Goal: Communication & Community: Answer question/provide support

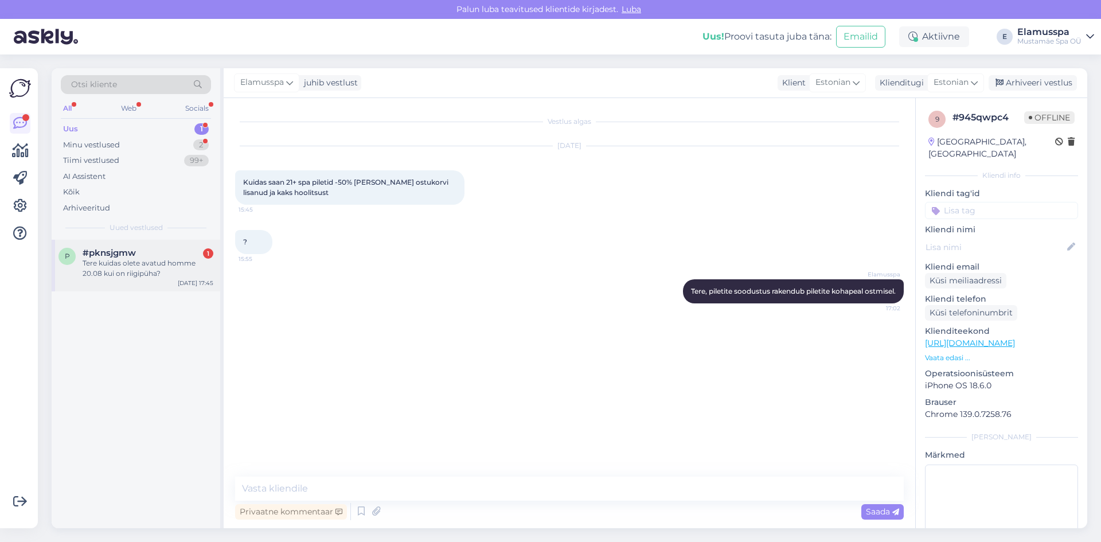
click at [155, 263] on div "Tere kuidas olete avatud homme 20.08 kui on riigipüha?" at bounding box center [148, 268] width 131 height 21
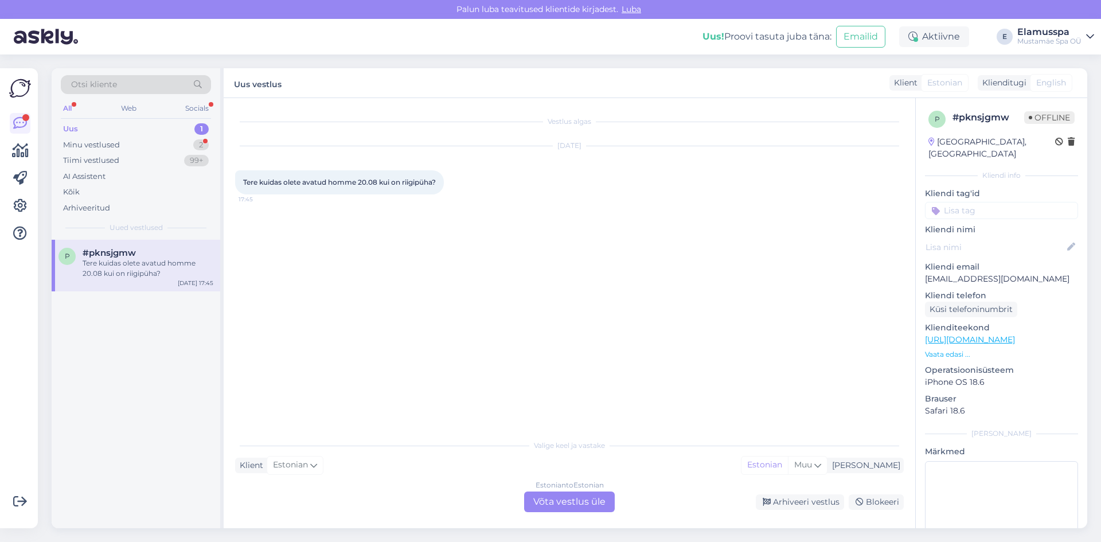
click at [579, 496] on div "Estonian to Estonian Võta vestlus üle" at bounding box center [569, 502] width 91 height 21
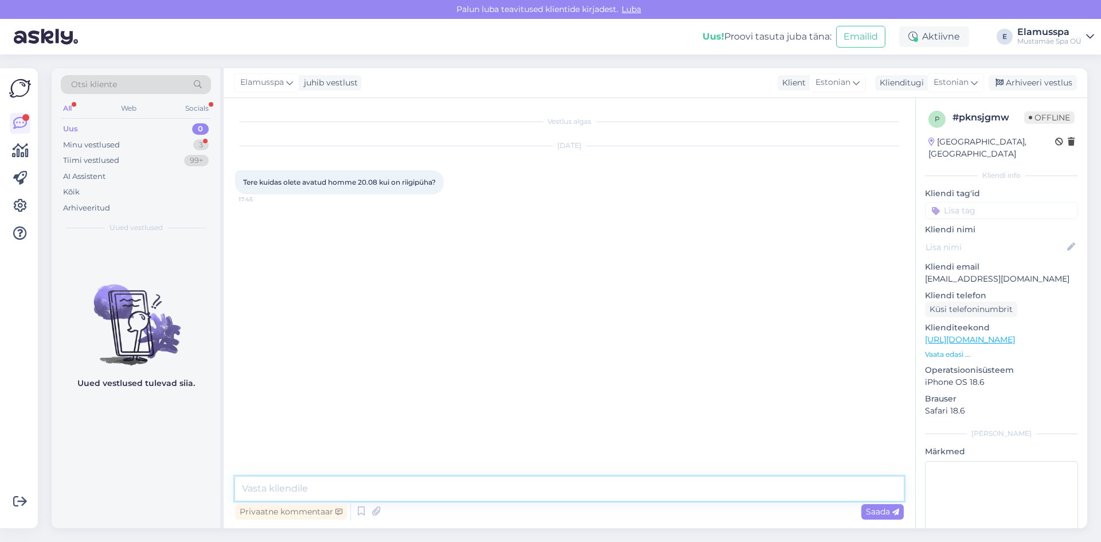
click at [569, 489] on textarea at bounding box center [569, 489] width 669 height 24
type textarea "Tere, oleme avatud 10.00-00.00"
click at [875, 515] on span "Saada" at bounding box center [882, 512] width 33 height 10
click at [1015, 87] on div "Arhiveeri vestlus" at bounding box center [1033, 82] width 88 height 15
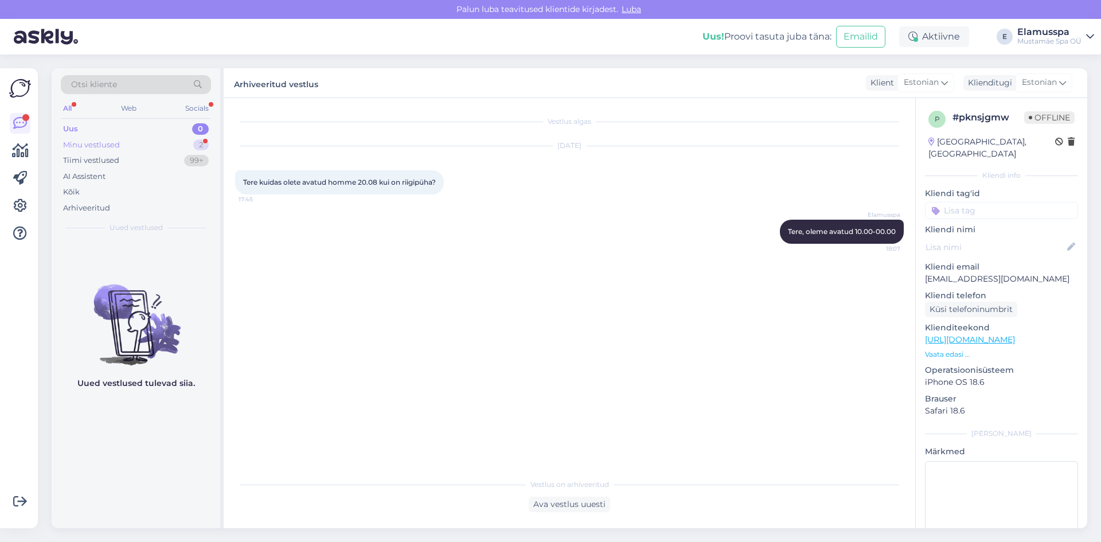
click at [156, 145] on div "Minu vestlused 2" at bounding box center [136, 145] width 150 height 16
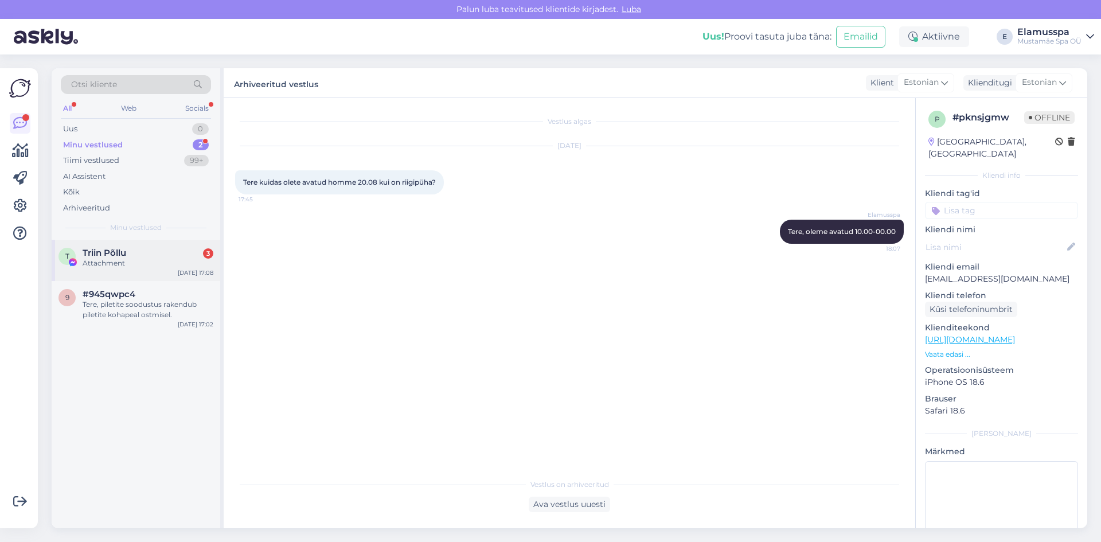
click at [140, 274] on div "T Triin Põllu 3 Attachment [DATE] 17:08" at bounding box center [136, 260] width 169 height 41
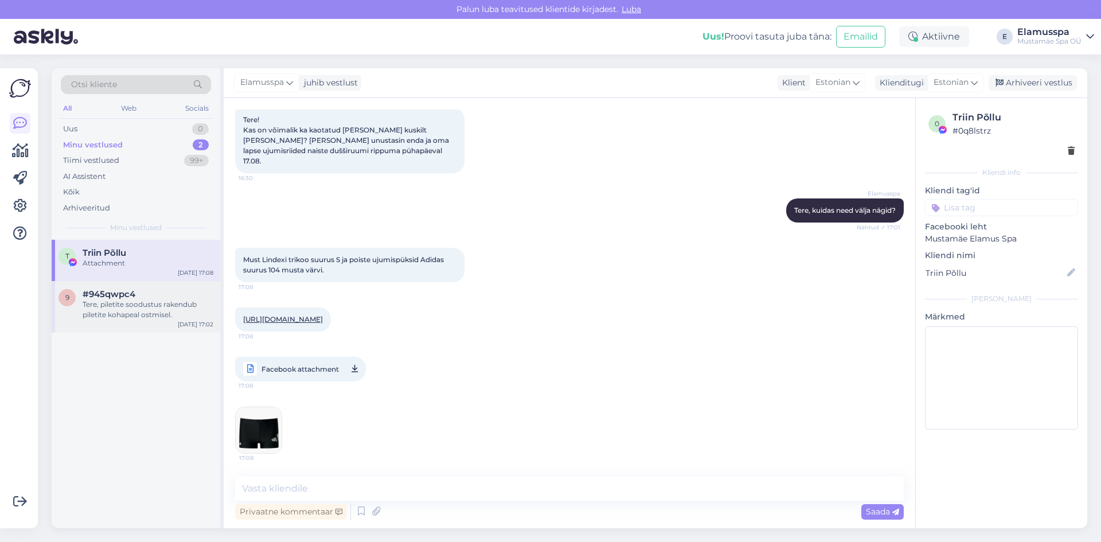
click at [111, 304] on div "Tere, piletite soodustus rakendub piletite kohapeal ostmisel." at bounding box center [148, 309] width 131 height 21
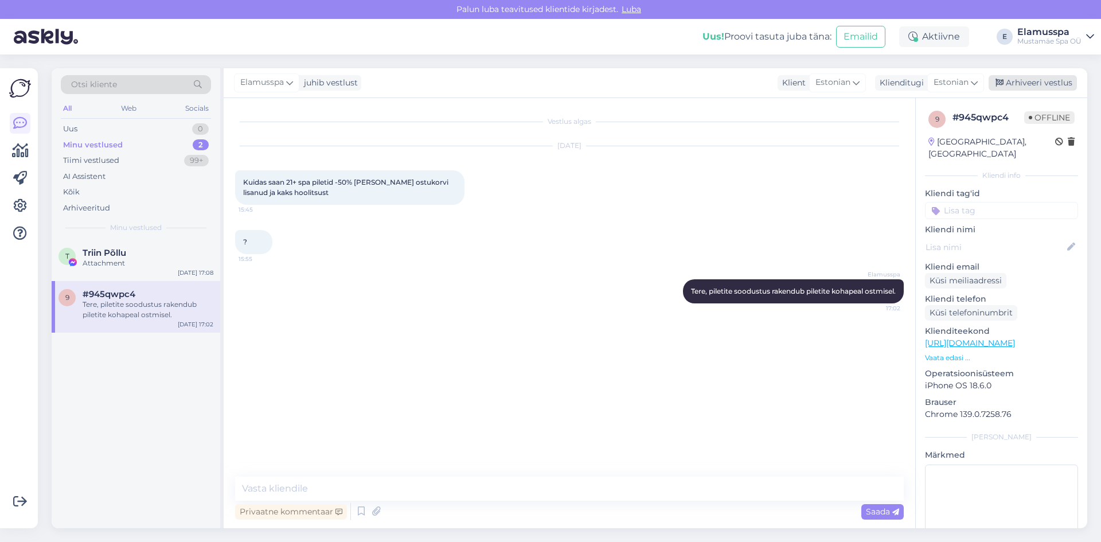
click at [1025, 77] on div "Arhiveeri vestlus" at bounding box center [1033, 82] width 88 height 15
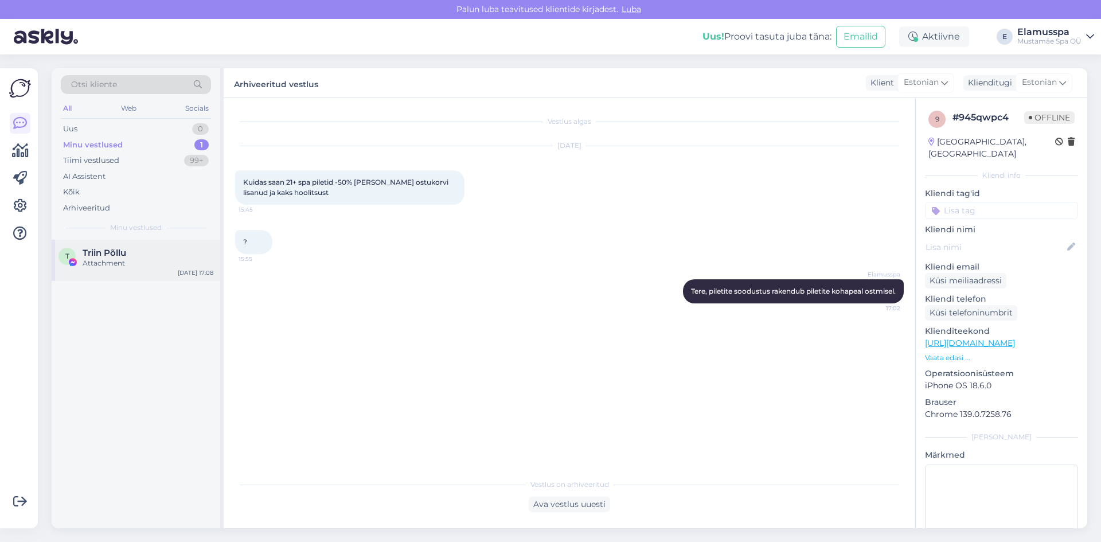
click at [97, 252] on span "Triin Põllu" at bounding box center [105, 253] width 44 height 10
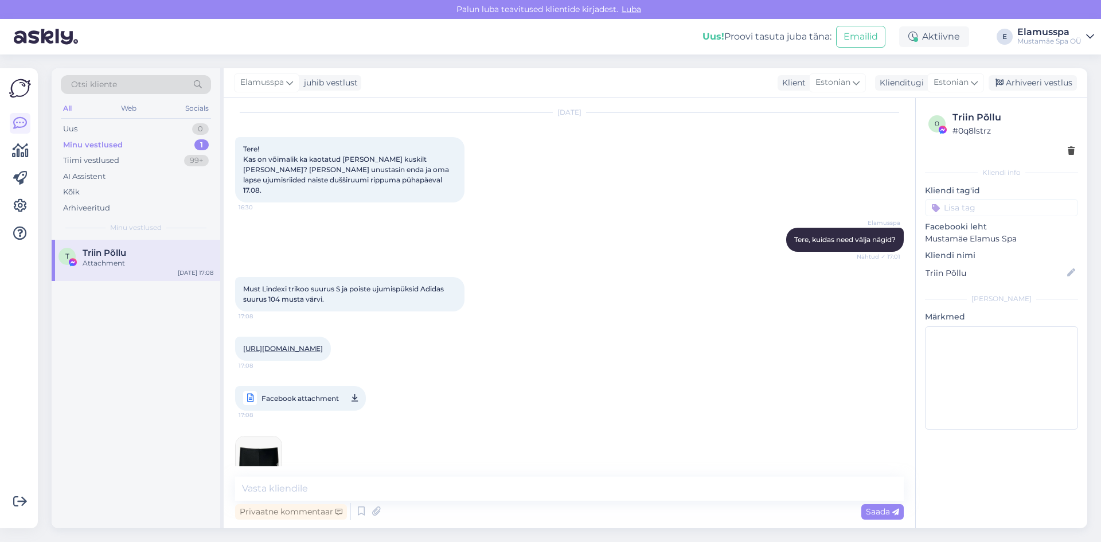
scroll to position [63, 0]
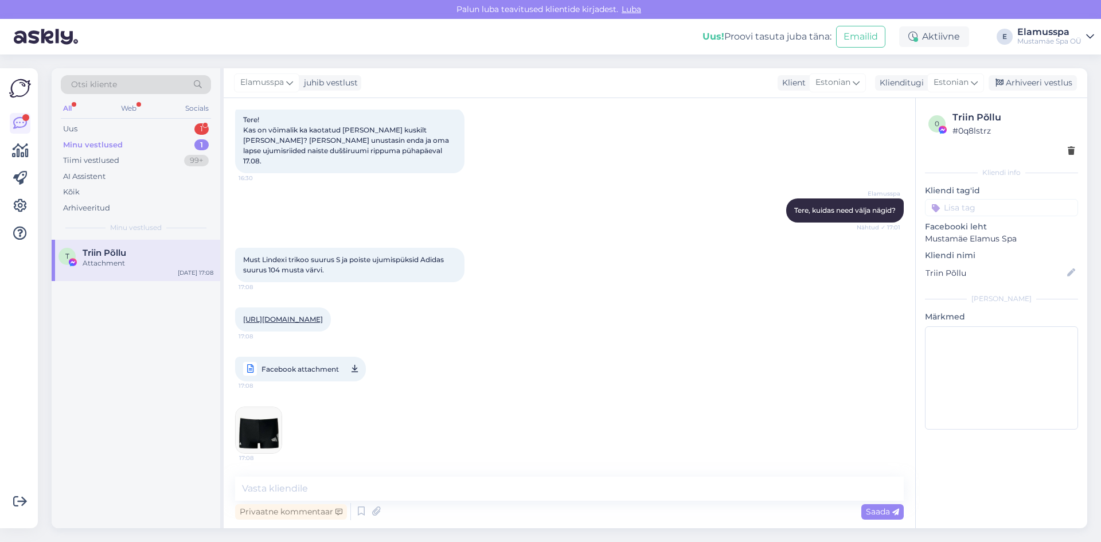
click at [146, 266] on div "Attachment" at bounding box center [148, 263] width 131 height 10
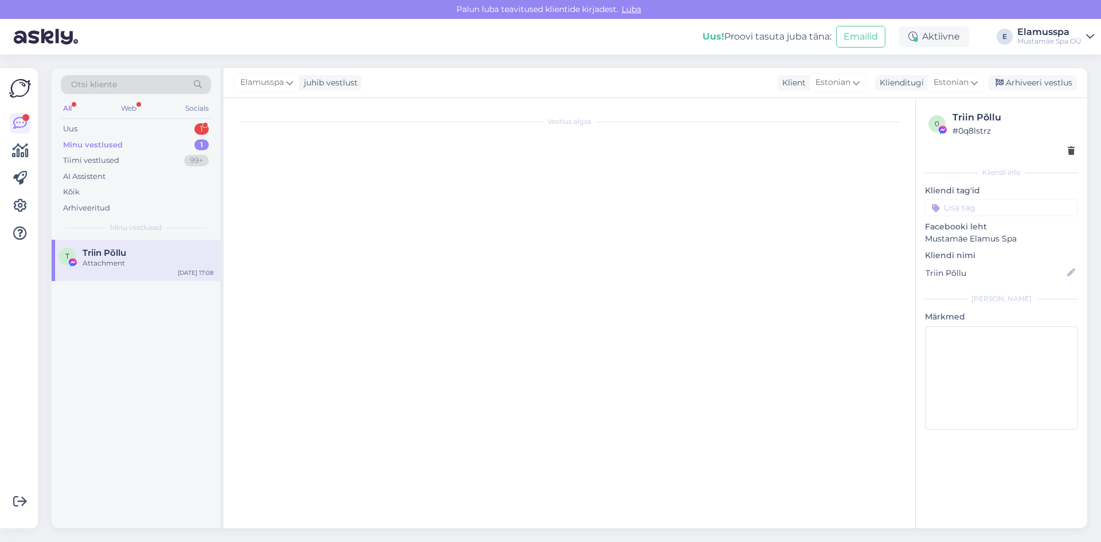
scroll to position [0, 0]
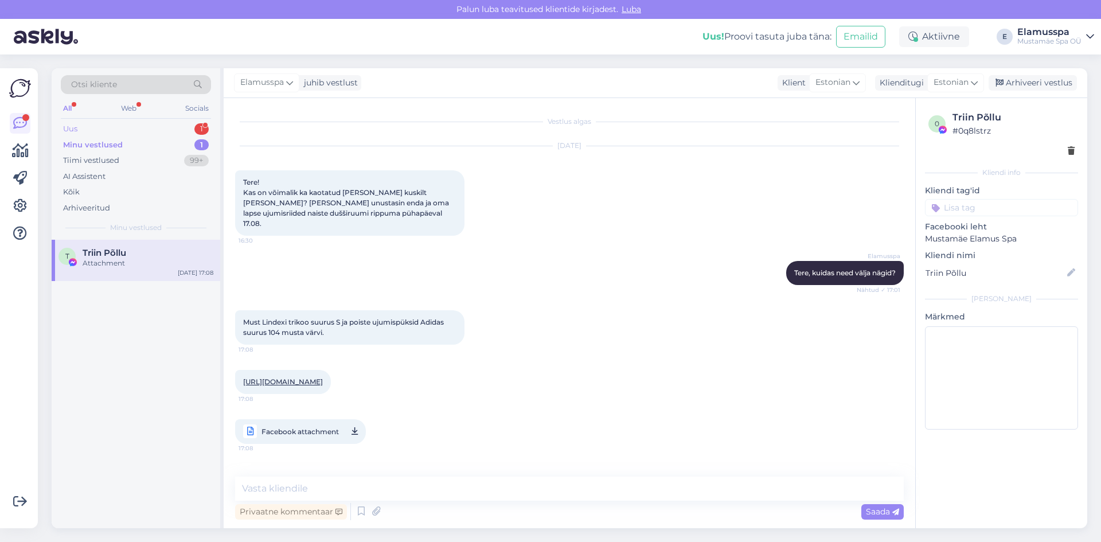
click at [177, 127] on div "Uus 1" at bounding box center [136, 129] width 150 height 16
click at [169, 256] on span "[EMAIL_ADDRESS][DOMAIN_NAME]" at bounding box center [142, 253] width 119 height 10
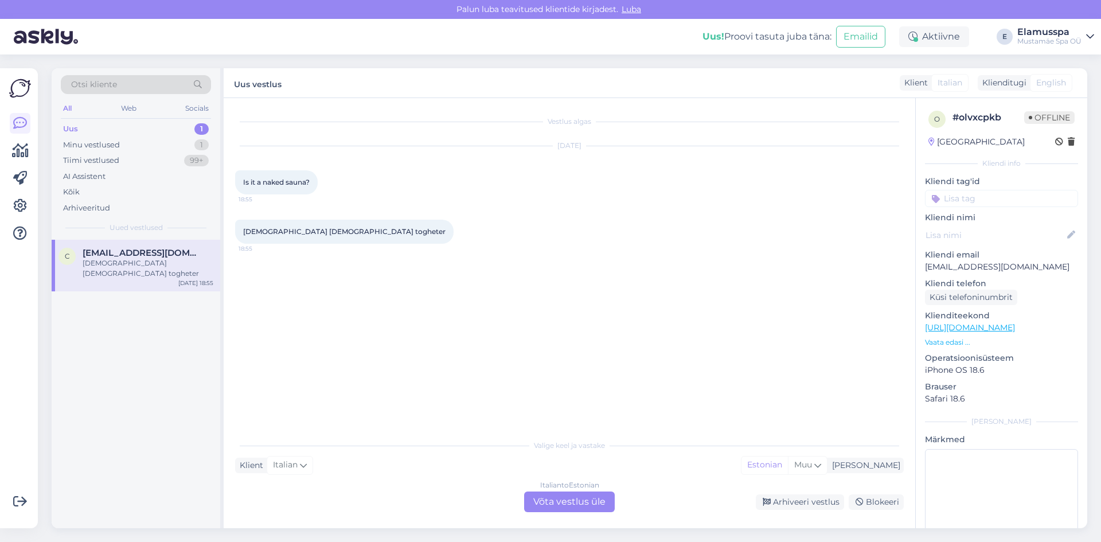
click at [599, 504] on div "Italian to Estonian Võta vestlus üle" at bounding box center [569, 502] width 91 height 21
